Goal: Information Seeking & Learning: Learn about a topic

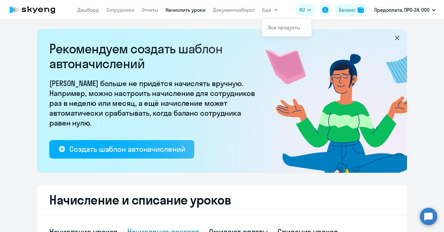
select select "10"
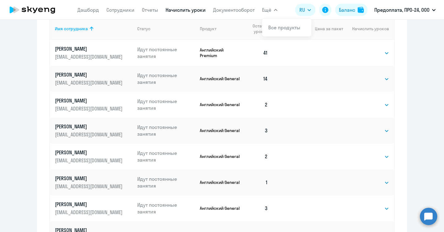
scroll to position [296, 0]
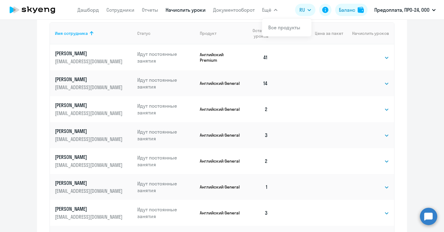
click at [218, 85] on p "Английский General" at bounding box center [221, 83] width 42 height 6
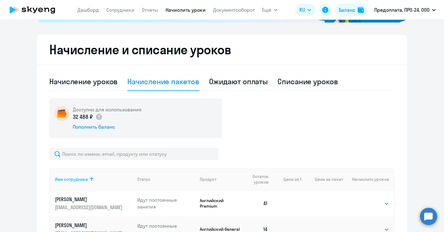
scroll to position [105, 0]
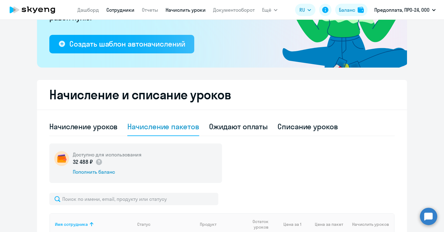
click at [124, 11] on link "Сотрудники" at bounding box center [120, 10] width 28 height 6
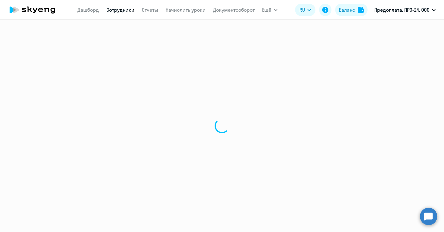
select select "30"
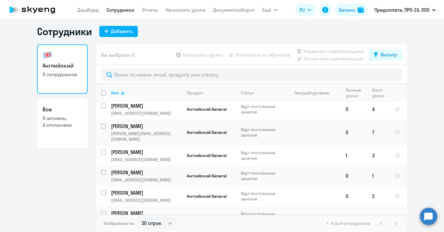
scroll to position [2, 0]
click at [310, 131] on td at bounding box center [311, 133] width 57 height 26
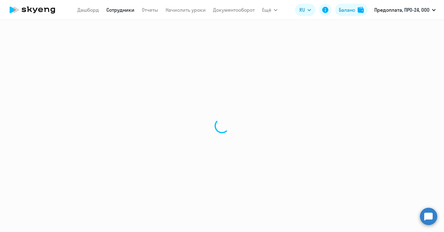
select select "english"
select select "30"
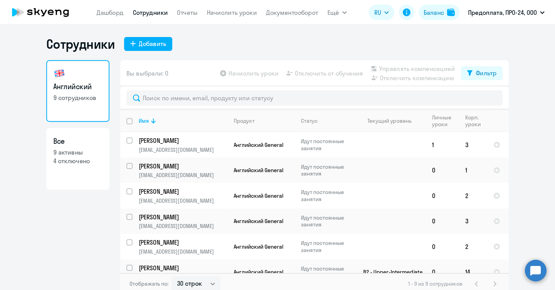
scroll to position [58, 0]
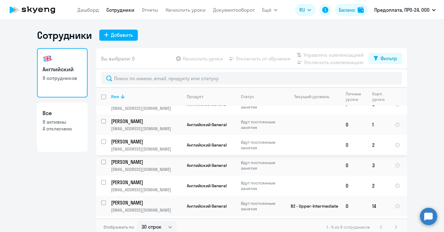
click at [395, 137] on td at bounding box center [398, 145] width 17 height 20
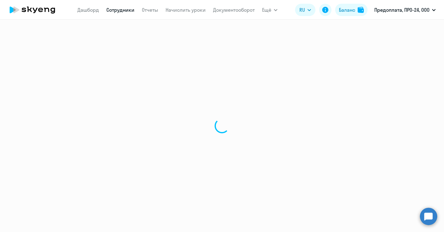
select select "english"
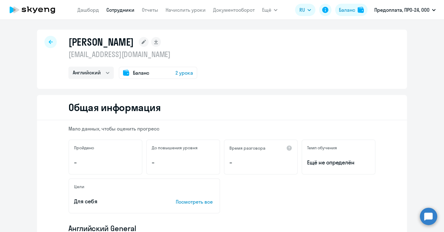
click at [51, 41] on div at bounding box center [50, 42] width 12 height 12
select select "30"
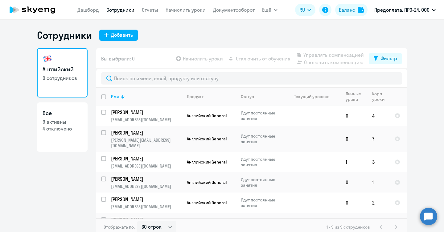
click at [428, 141] on ng-component "Сотрудники Добавить Английский 9 сотрудников Все 9 активны 4 отключено Вы выбра…" at bounding box center [222, 132] width 444 height 207
